Goal: Task Accomplishment & Management: Complete application form

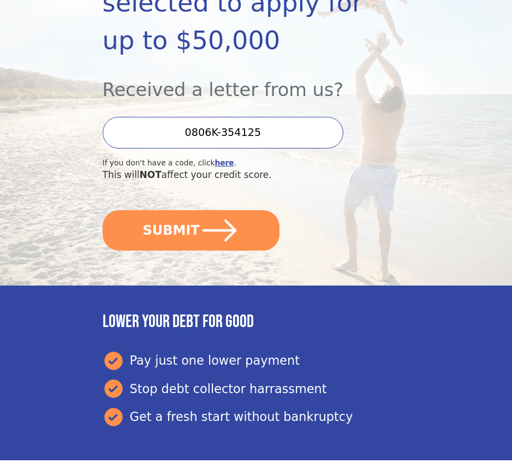
scroll to position [262, 0]
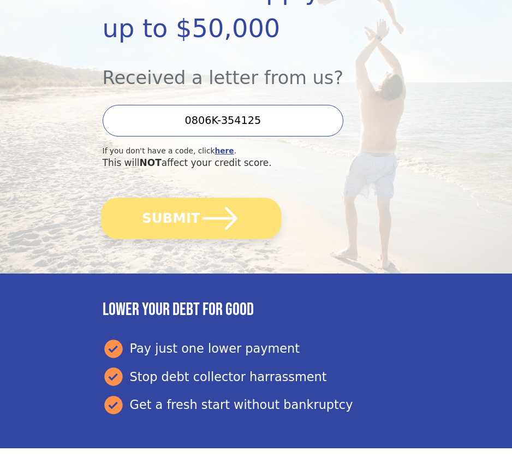
click at [187, 222] on button "SUBMIT" at bounding box center [190, 218] width 180 height 41
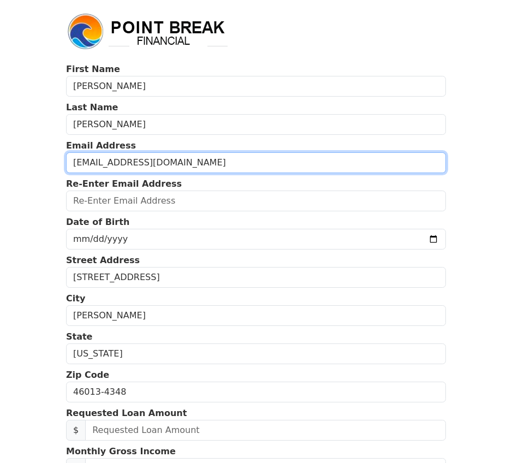
click at [174, 162] on input "conniebaker51@att.net" at bounding box center [256, 162] width 380 height 21
drag, startPoint x: 174, startPoint y: 162, endPoint x: 70, endPoint y: 159, distance: 104.3
click at [70, 159] on input "conniebaker51@att.net" at bounding box center [256, 162] width 380 height 21
type input "conniebaker51@att.net"
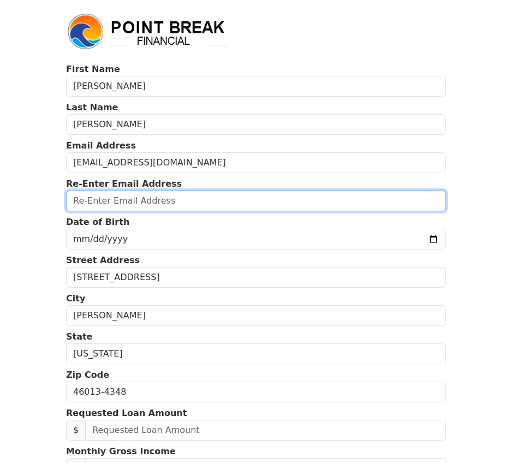
paste input "conniebaker51@att.net"
type input "conniebaker51@att.net"
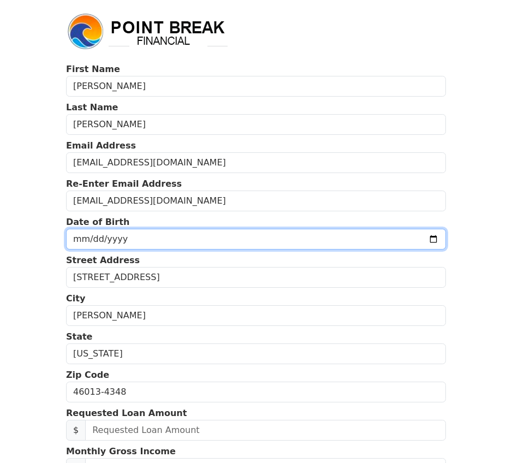
click at [118, 241] on input "date" at bounding box center [256, 239] width 380 height 21
click at [84, 235] on input "date" at bounding box center [256, 239] width 380 height 21
type input "1956-07-06"
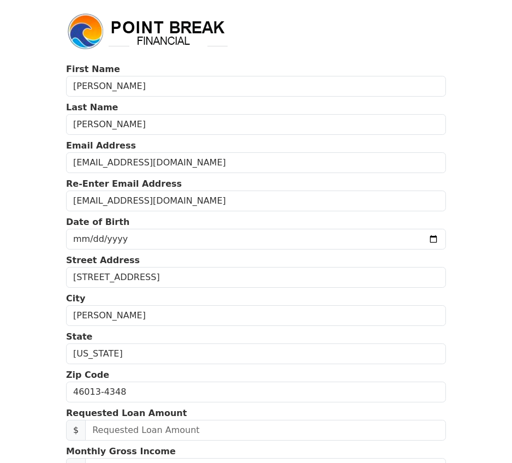
click at [491, 317] on body "First Name Connie Last Name Baker Email Address conniebaker51@att.net Re-Enter …" at bounding box center [256, 231] width 512 height 463
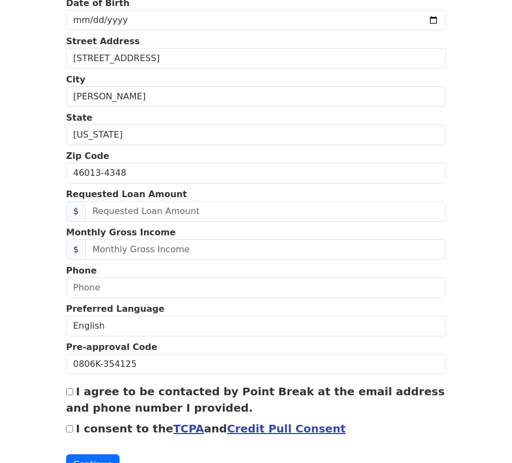
scroll to position [257, 0]
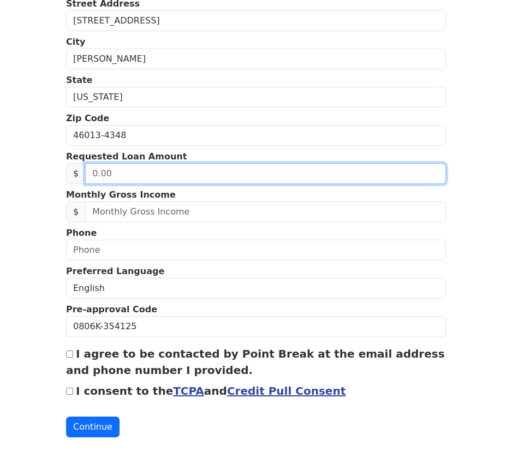
click at [100, 178] on input "text" at bounding box center [265, 173] width 361 height 21
click at [134, 176] on input "text" at bounding box center [265, 173] width 361 height 21
type input "20,000.00"
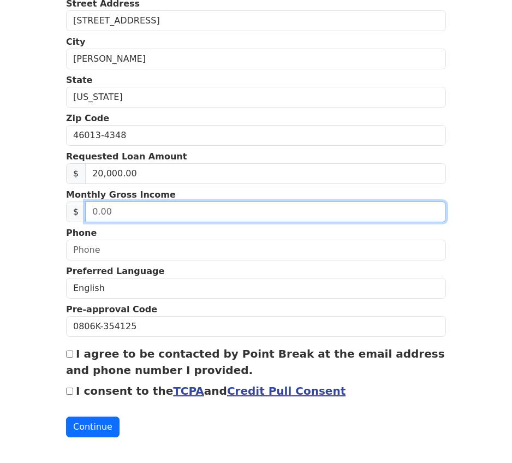
click at [113, 210] on input "text" at bounding box center [265, 211] width 361 height 21
type input "1.00"
type input "1,465.00"
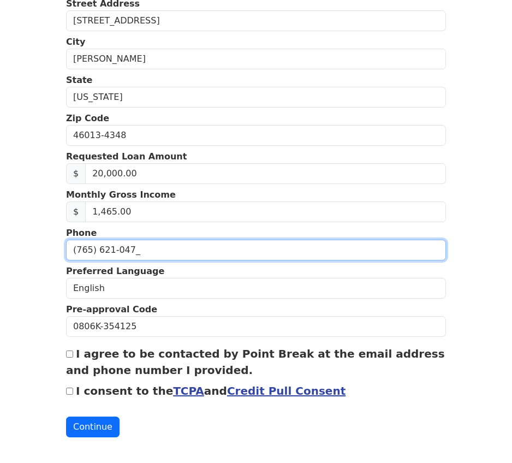
type input "(765) 621-0479"
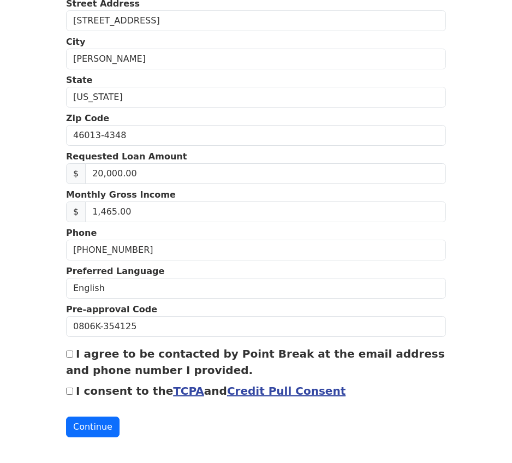
click at [68, 357] on input "I agree to be contacted by Point Break at the email address and phone number I …" at bounding box center [69, 354] width 7 height 7
checkbox input "true"
click at [71, 391] on input "I consent to the TCPA and Credit Pull Consent" at bounding box center [69, 391] width 7 height 7
checkbox input "true"
click at [89, 422] on button "Continue" at bounding box center [93, 427] width 54 height 21
